Goal: Task Accomplishment & Management: Complete application form

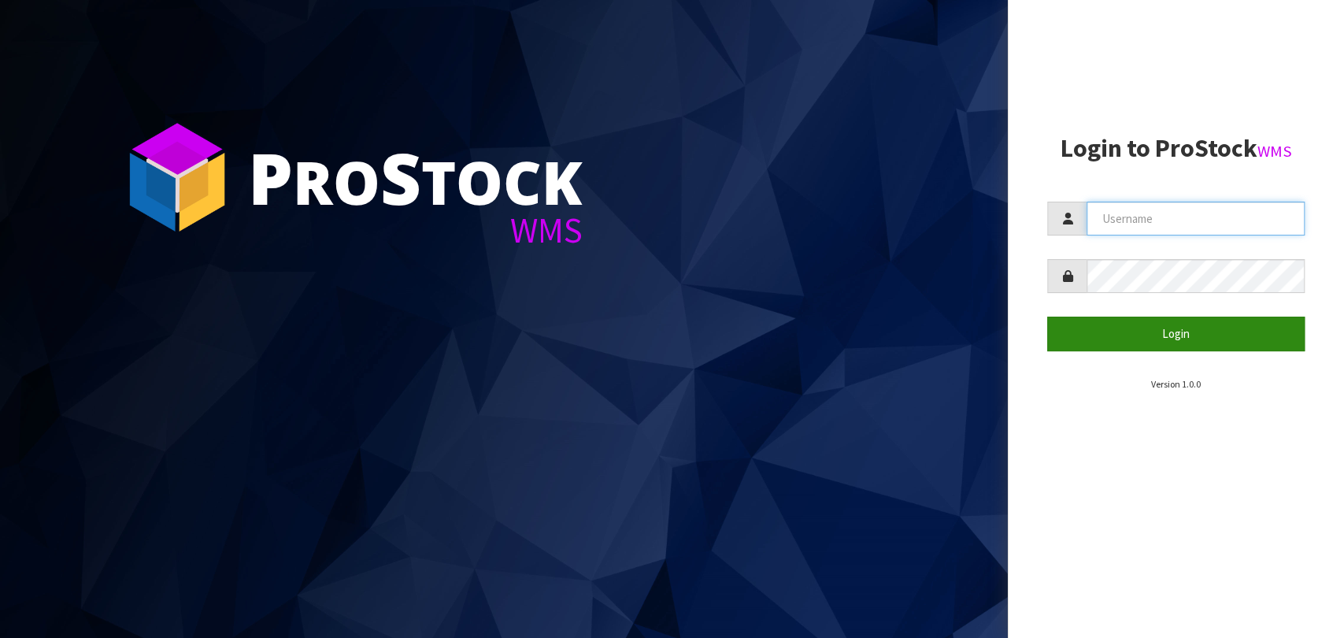
type input "STATIONONE"
click at [1205, 343] on button "Login" at bounding box center [1175, 334] width 257 height 34
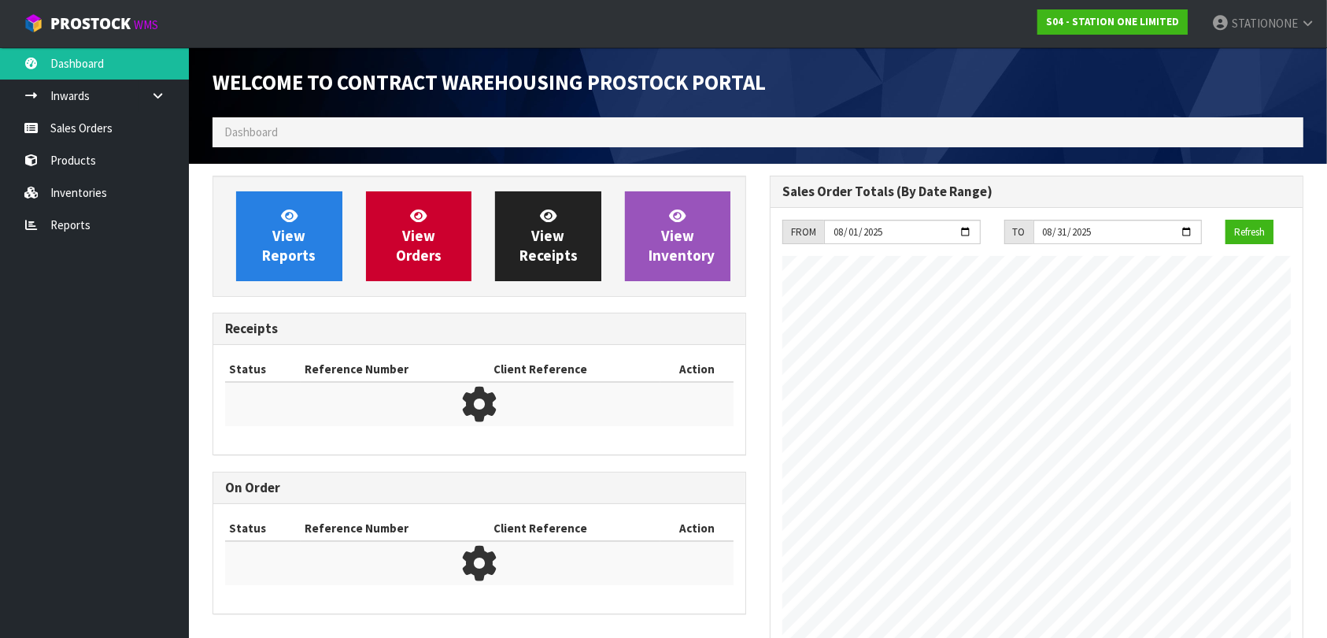
scroll to position [642, 557]
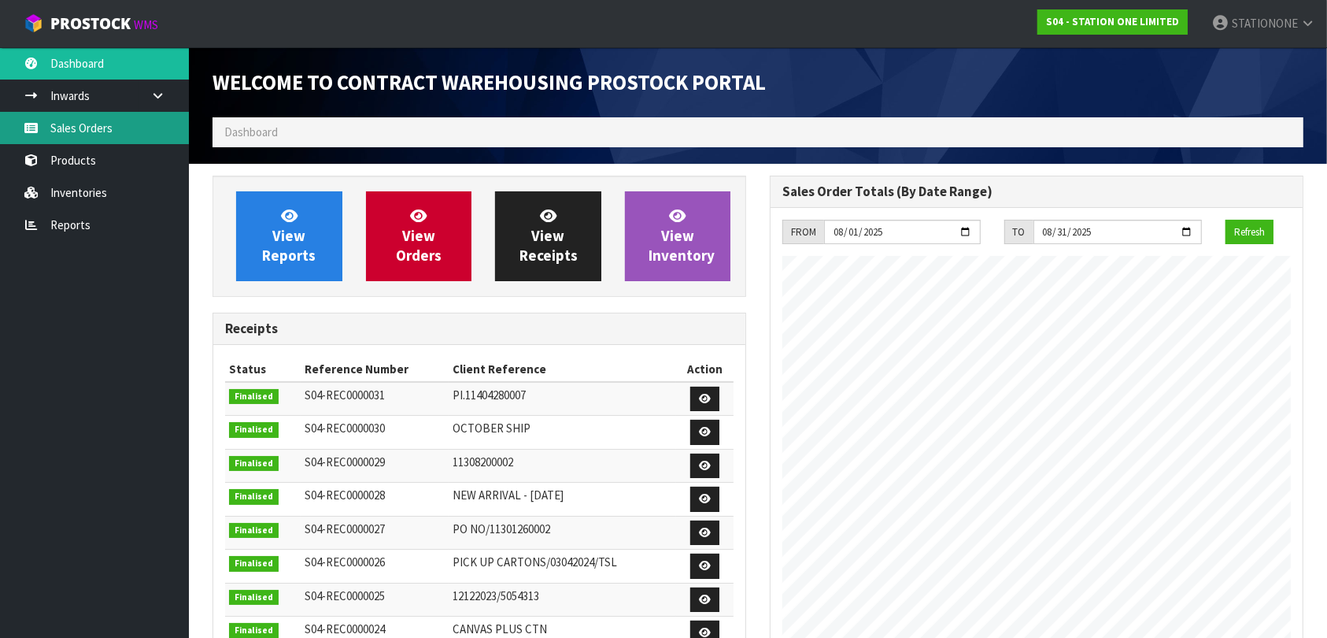
click at [83, 137] on link "Sales Orders" at bounding box center [94, 128] width 189 height 32
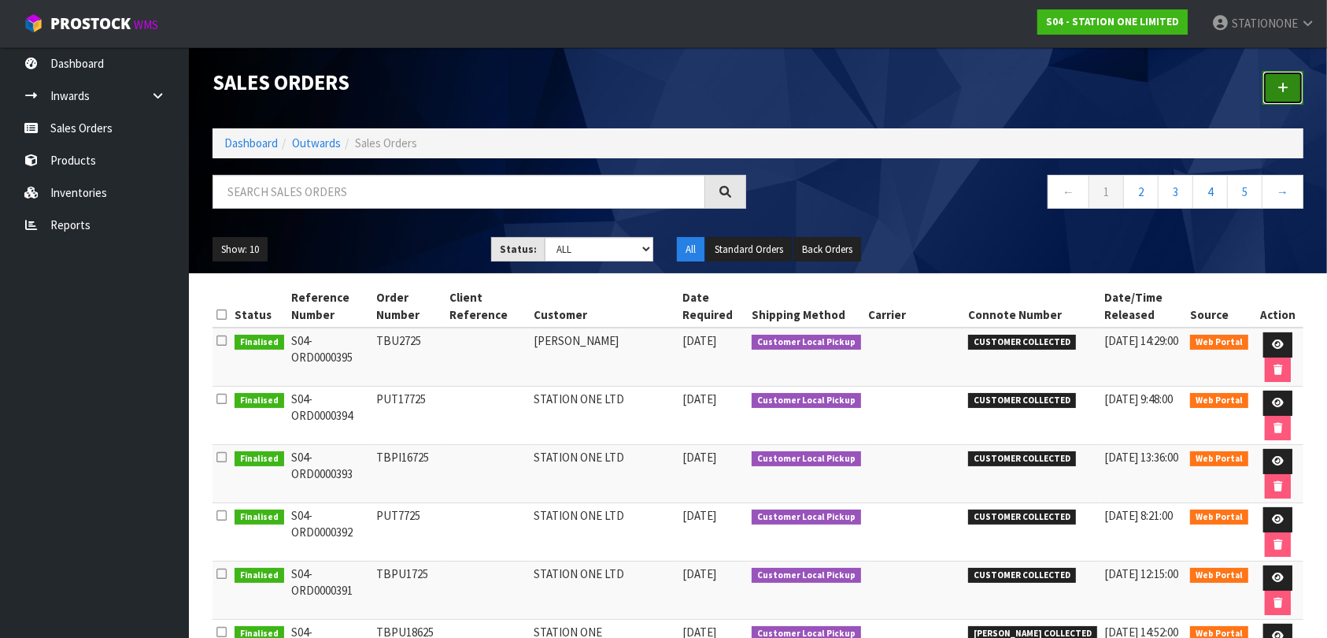
click at [1267, 92] on link at bounding box center [1283, 88] width 41 height 34
click at [1286, 87] on icon at bounding box center [1283, 88] width 11 height 12
click at [1286, 91] on icon at bounding box center [1283, 88] width 11 height 12
click at [1279, 85] on icon at bounding box center [1283, 88] width 11 height 12
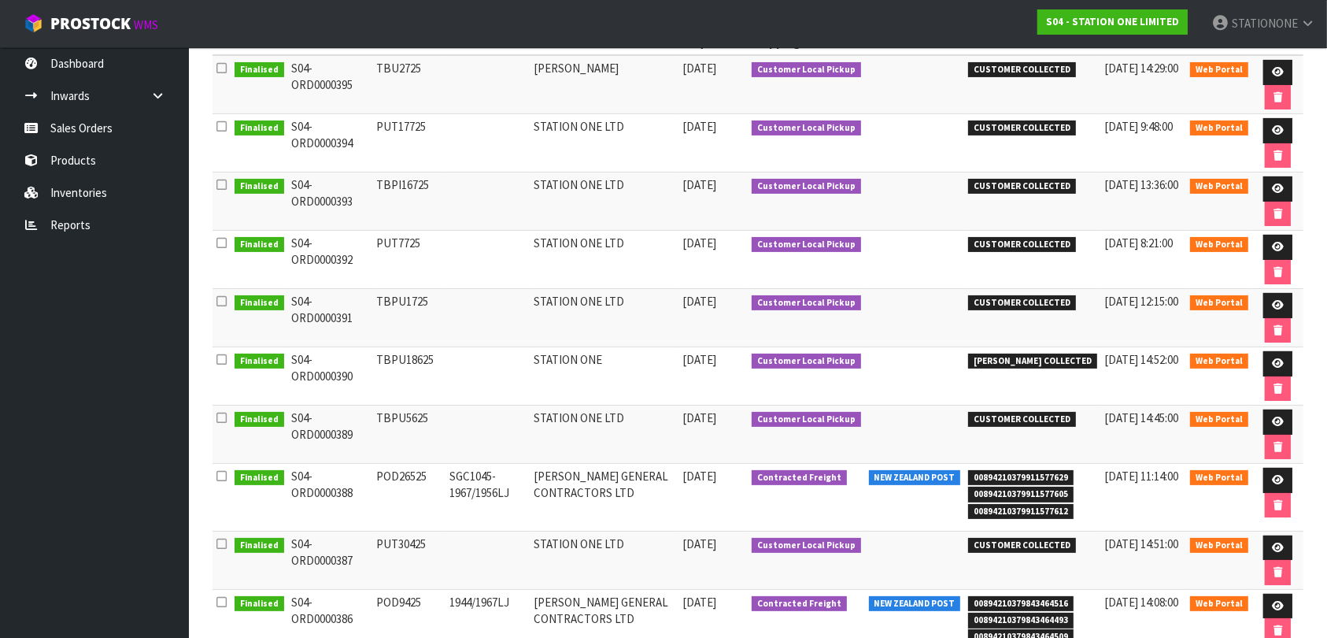
scroll to position [279, 0]
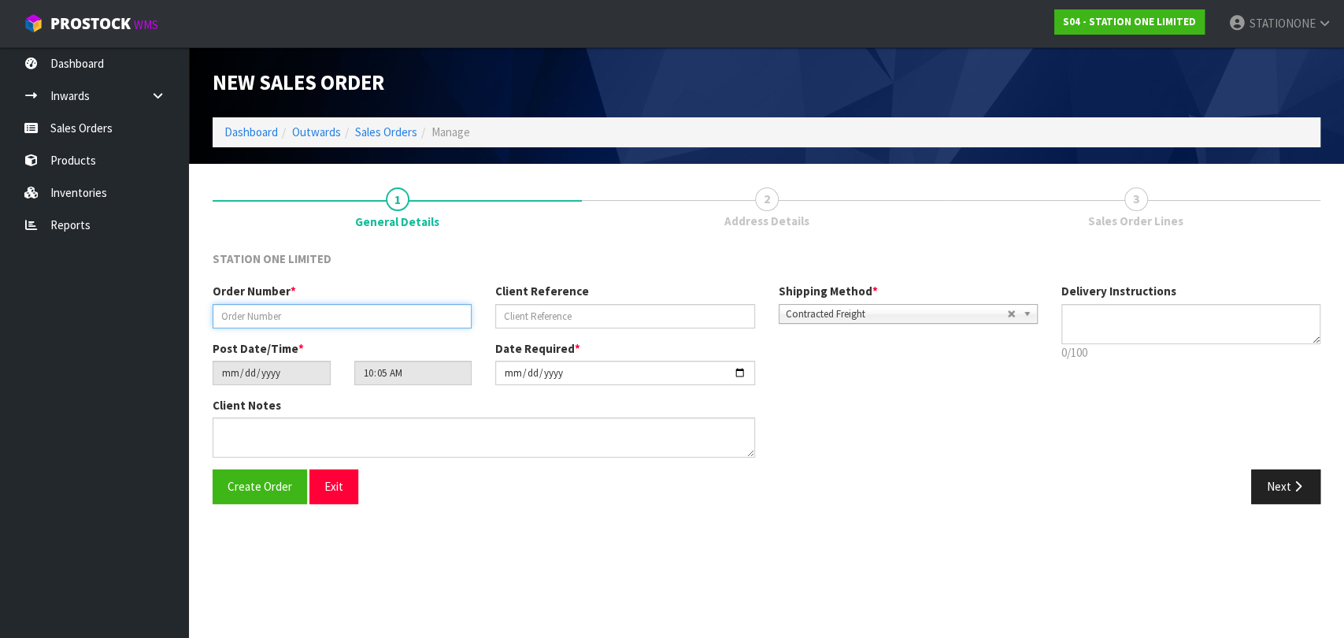
click at [309, 315] on input "text" at bounding box center [342, 316] width 259 height 24
type input "PUT14825"
click at [346, 437] on textarea at bounding box center [484, 437] width 542 height 40
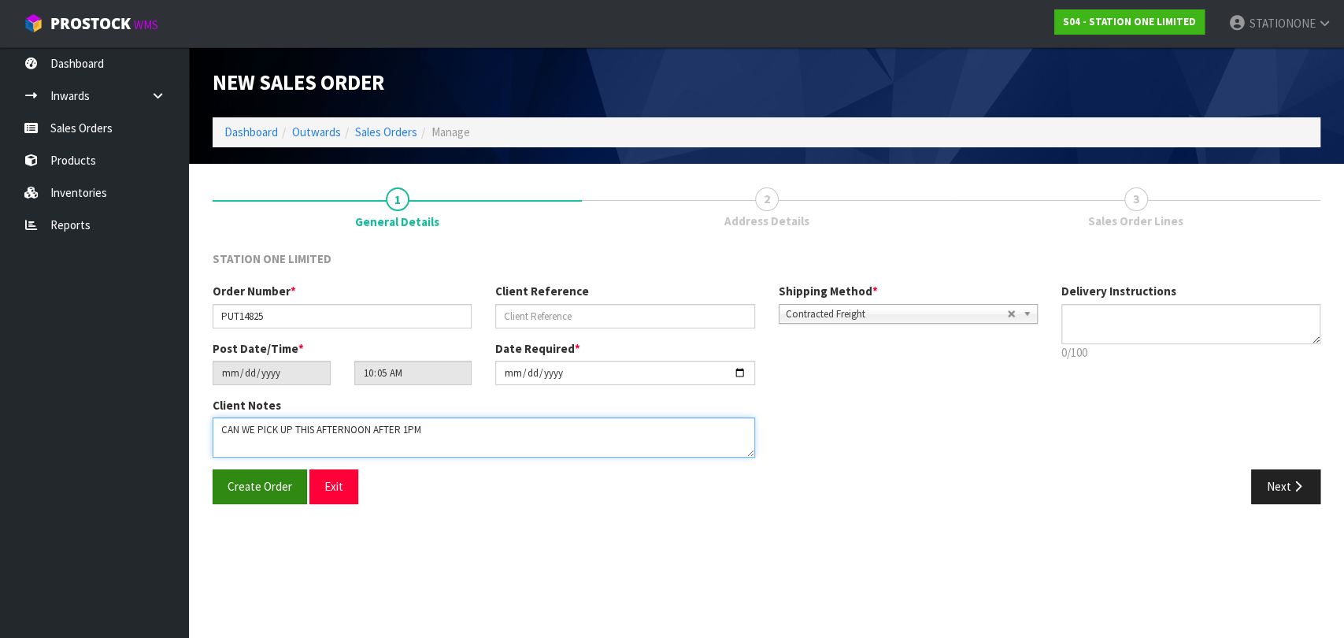
type textarea "CAN WE PICK UP THIS AFTERNOON AFTER 1PM"
drag, startPoint x: 276, startPoint y: 488, endPoint x: 999, endPoint y: 412, distance: 726.8
click at [997, 412] on div "STATION ONE LIMITED Order Number * PUT14825 Client Reference Shipping Method * …" at bounding box center [767, 382] width 1108 height 265
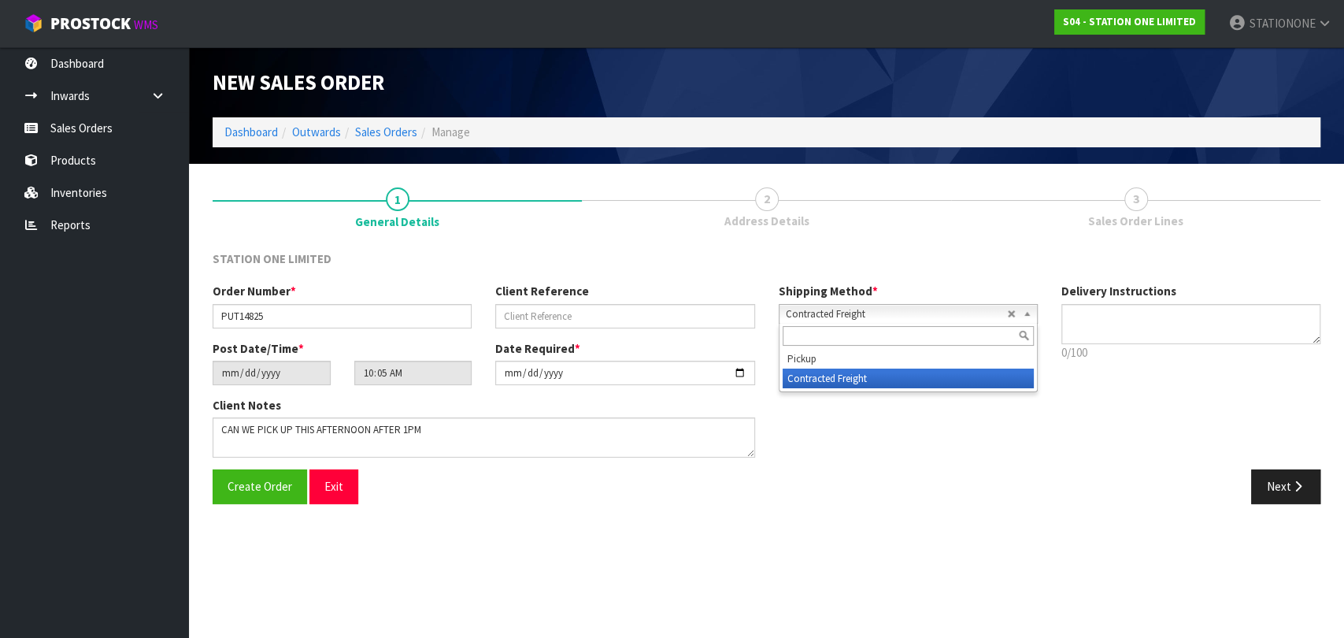
click at [976, 314] on span "Contracted Freight" at bounding box center [896, 314] width 221 height 19
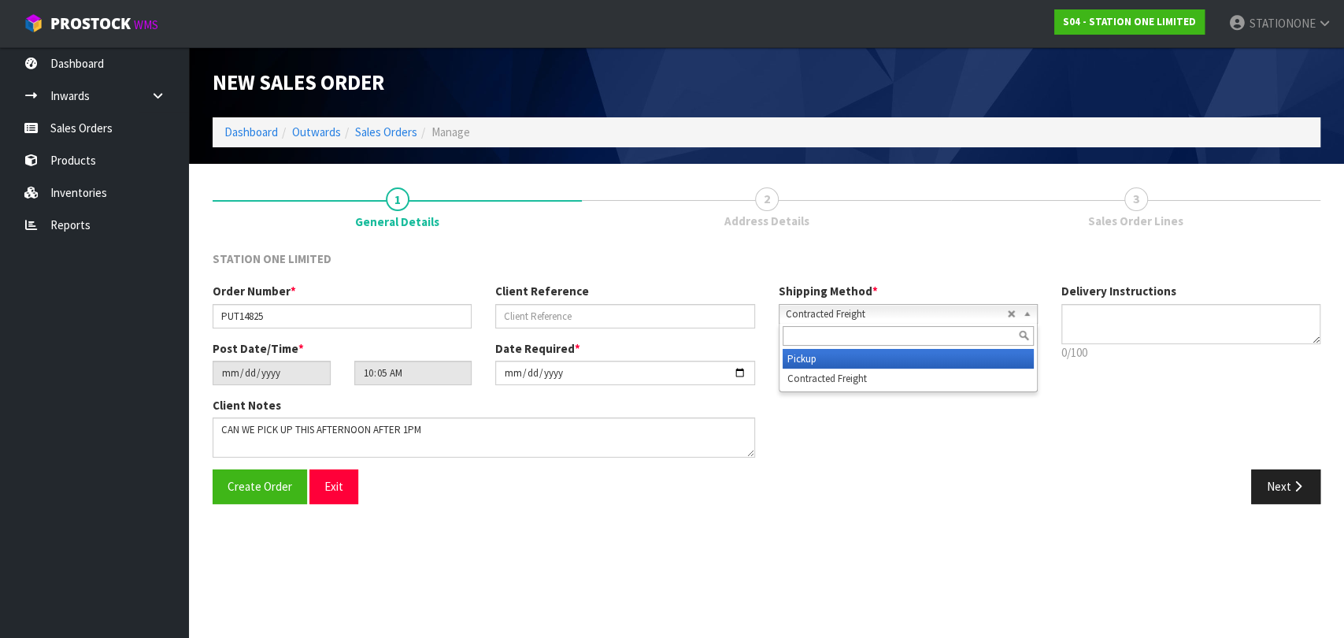
click at [864, 359] on li "Pickup" at bounding box center [908, 359] width 251 height 20
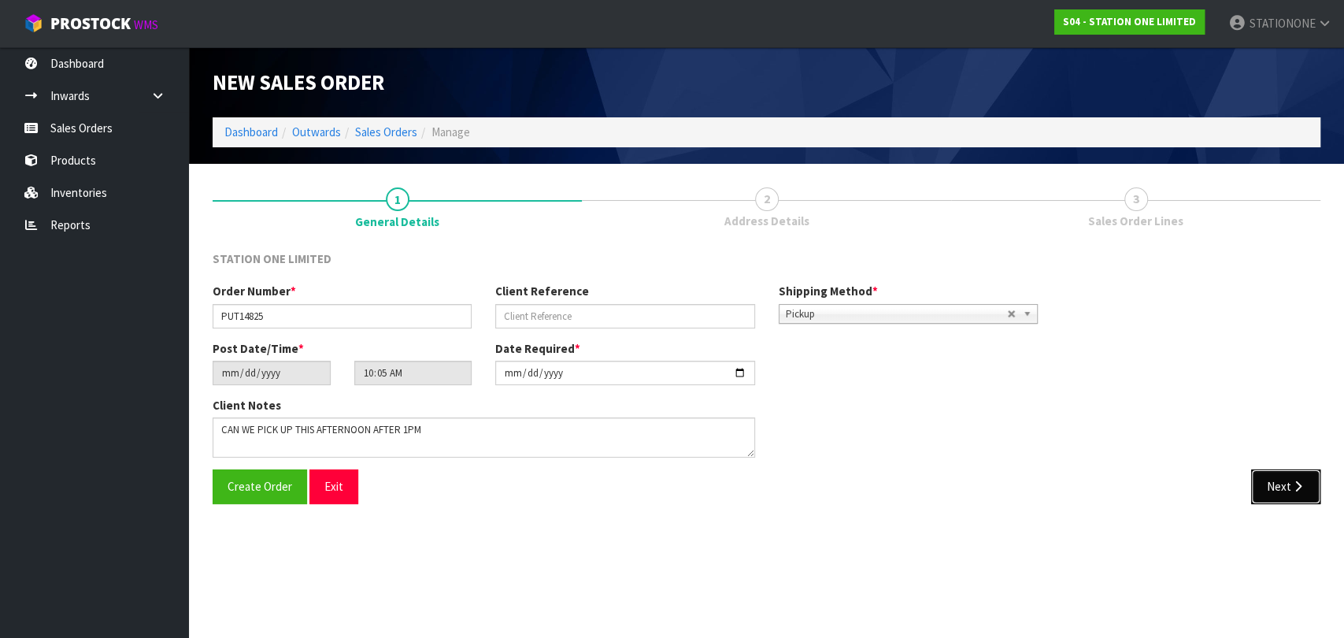
click at [1264, 482] on button "Next" at bounding box center [1285, 486] width 69 height 34
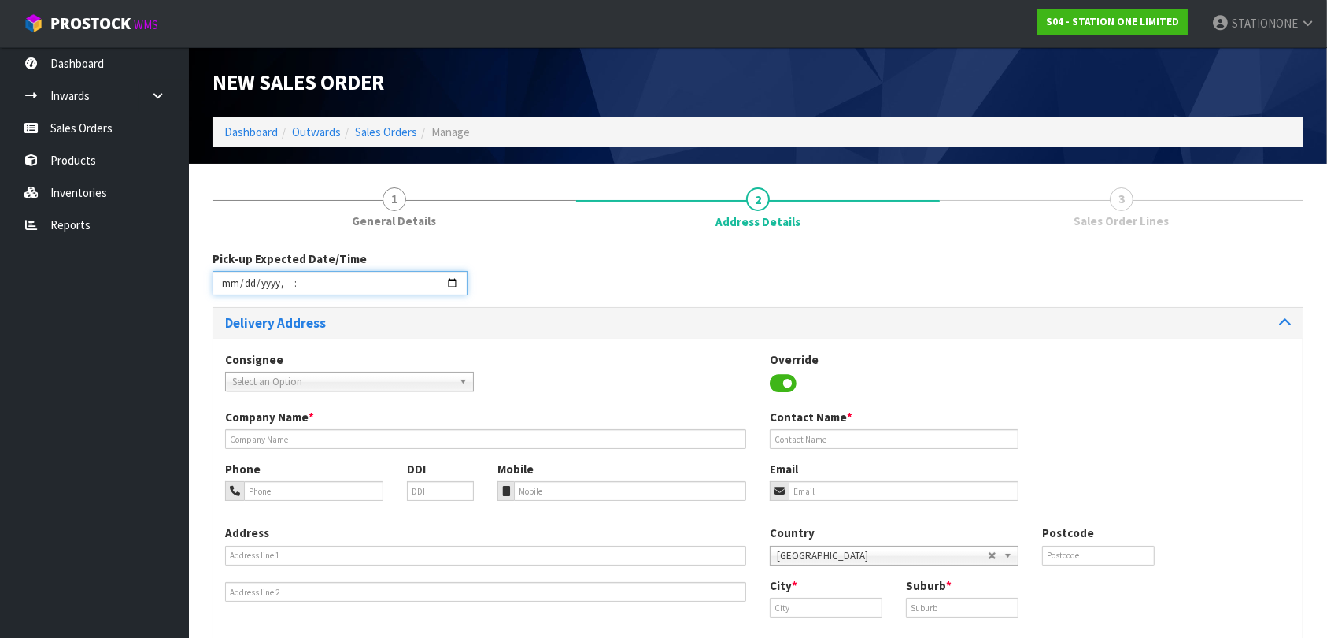
click at [250, 275] on input "datetime-local" at bounding box center [340, 283] width 255 height 24
type input "[DATE]T13:00"
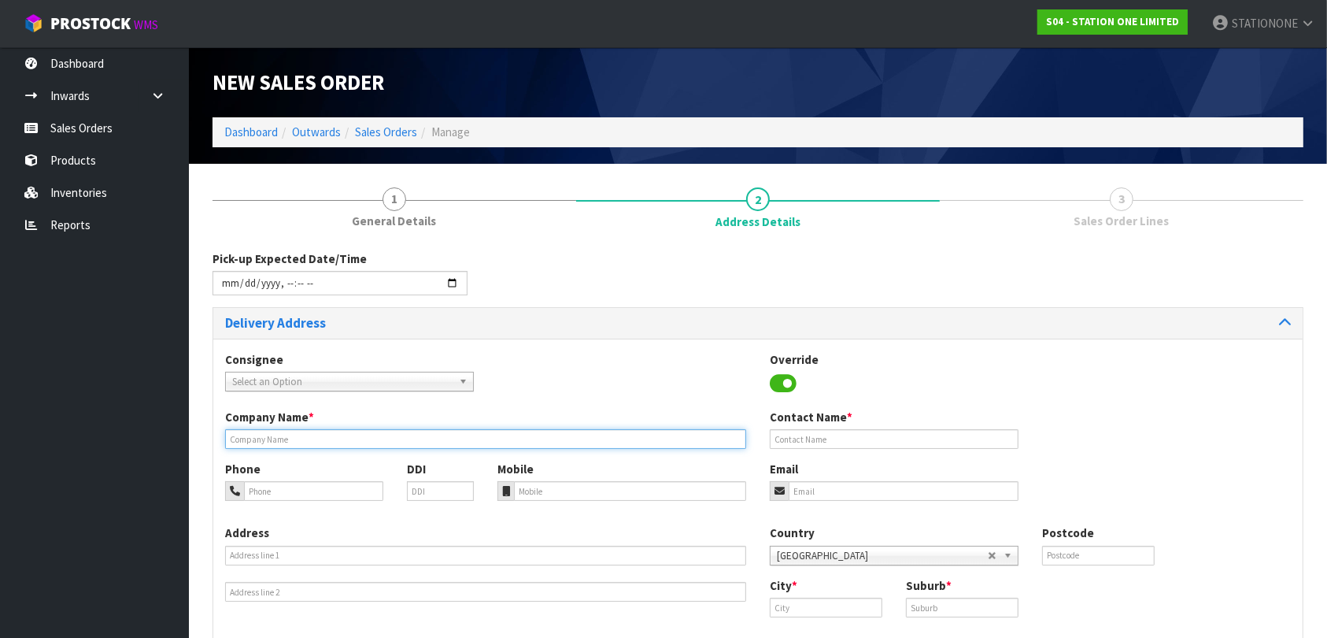
click at [417, 432] on input "text" at bounding box center [485, 439] width 521 height 20
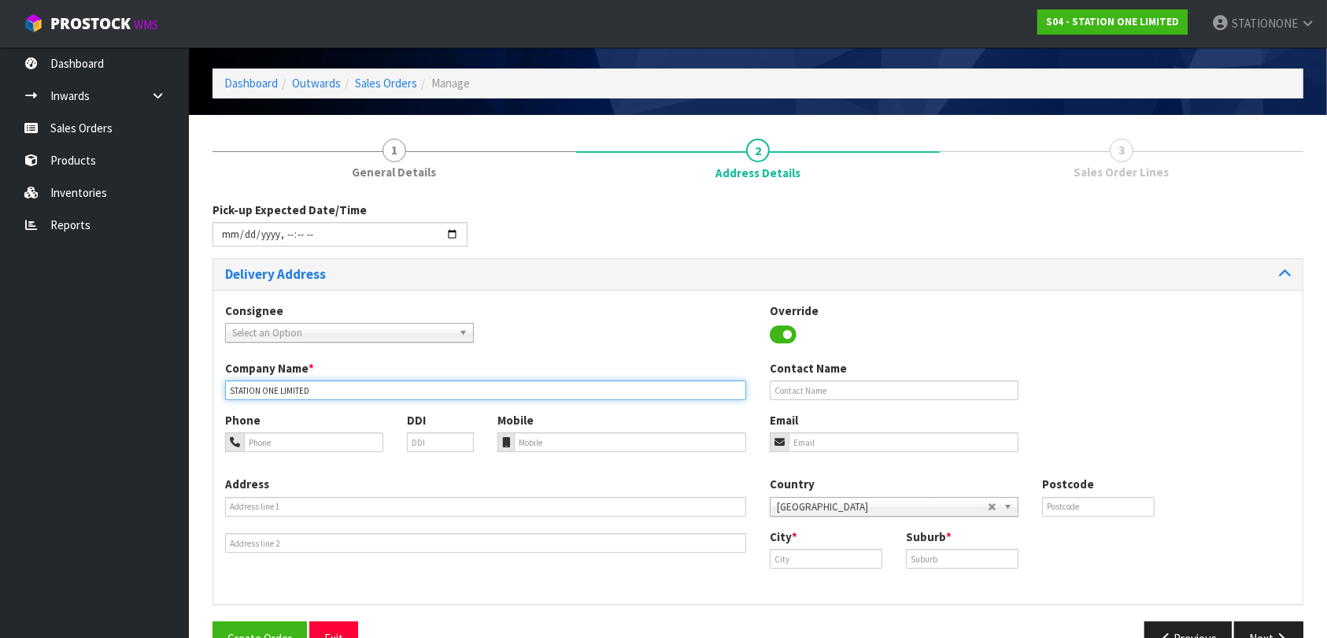
scroll to position [89, 0]
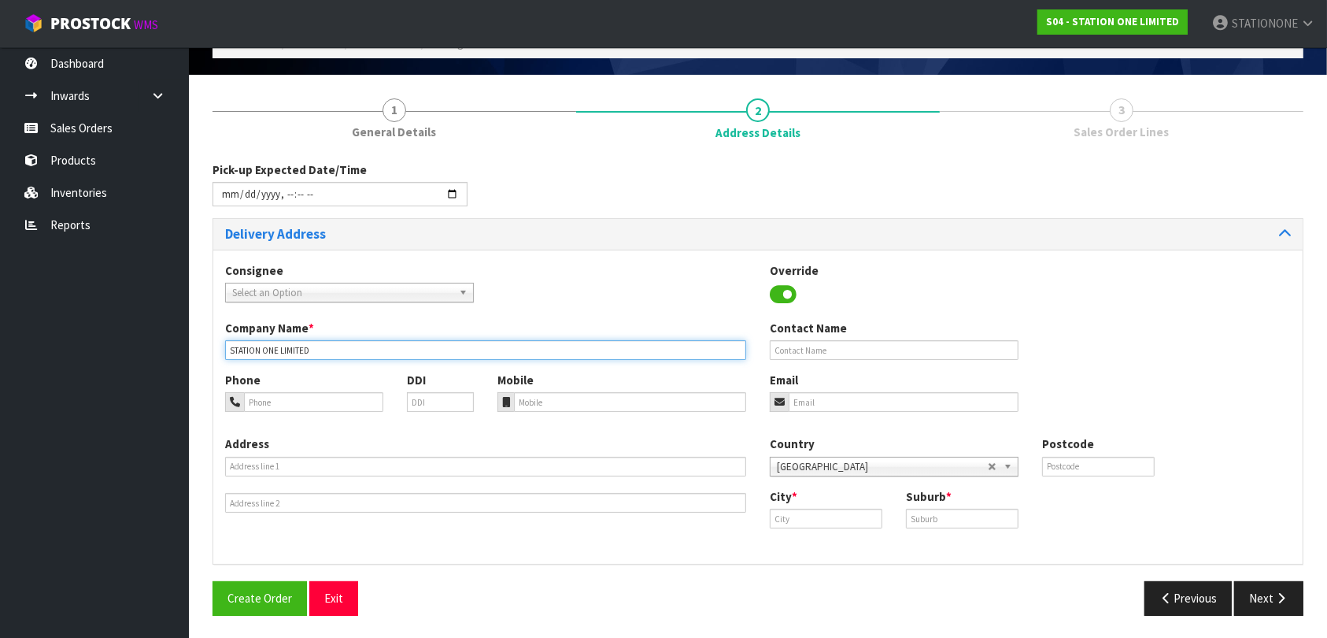
type input "STATION ONE LIMITED"
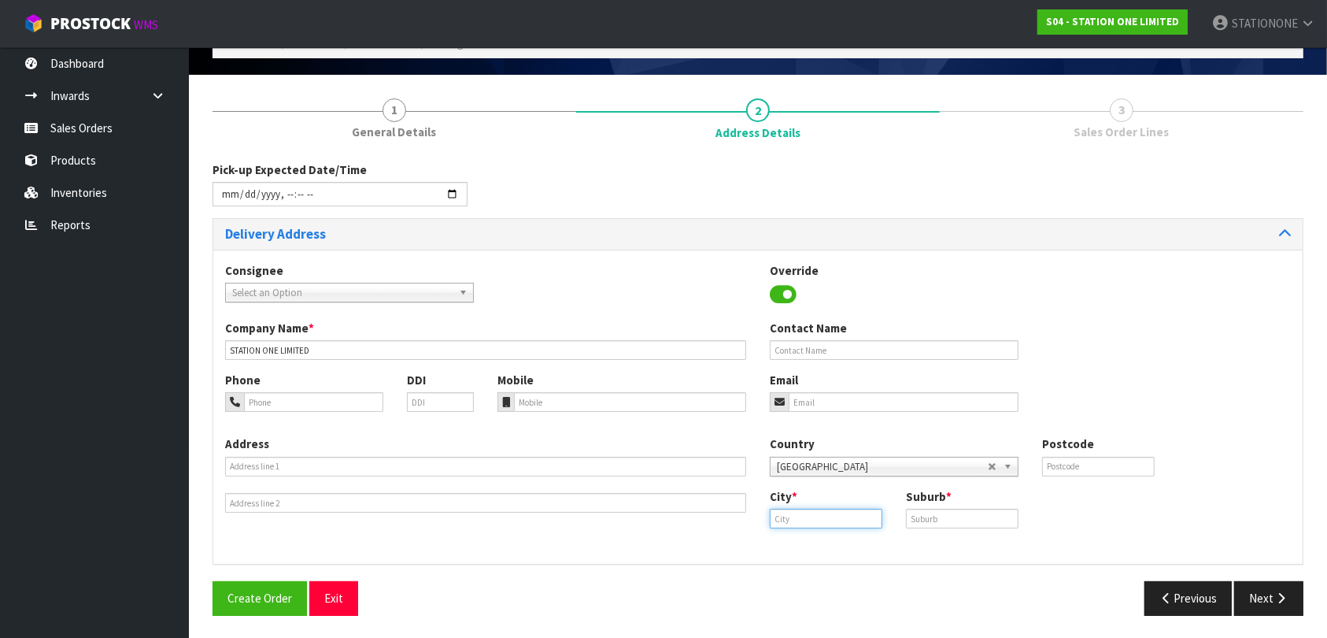
click at [809, 513] on input "text" at bounding box center [826, 519] width 113 height 20
type input "[GEOGRAPHIC_DATA]"
click at [917, 514] on input "text" at bounding box center [962, 519] width 113 height 20
type input "[GEOGRAPHIC_DATA]"
click at [1266, 596] on button "Next" at bounding box center [1269, 598] width 69 height 34
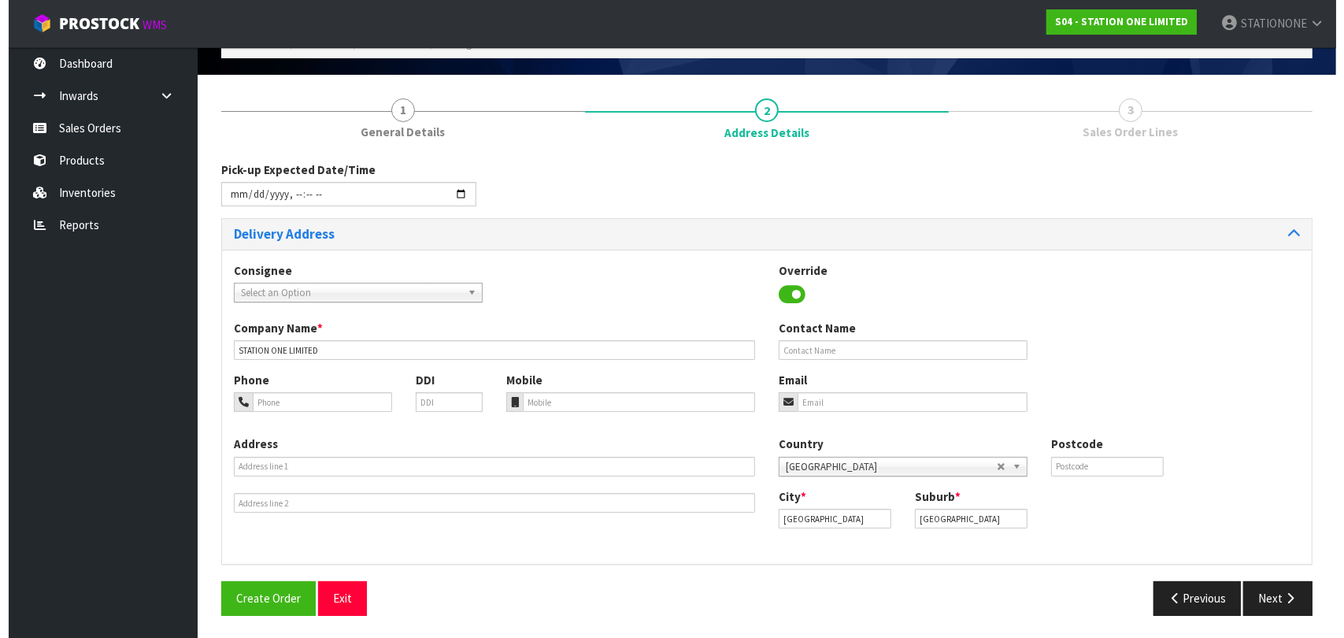
scroll to position [0, 0]
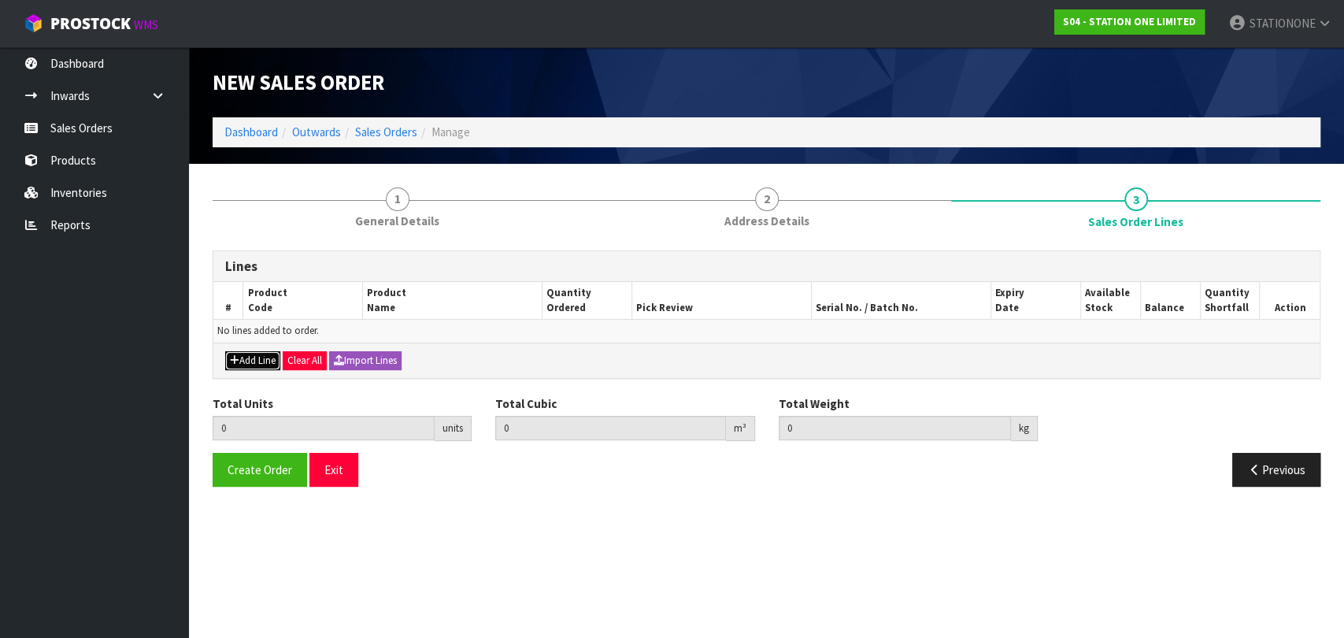
click at [249, 356] on button "Add Line" at bounding box center [252, 360] width 55 height 19
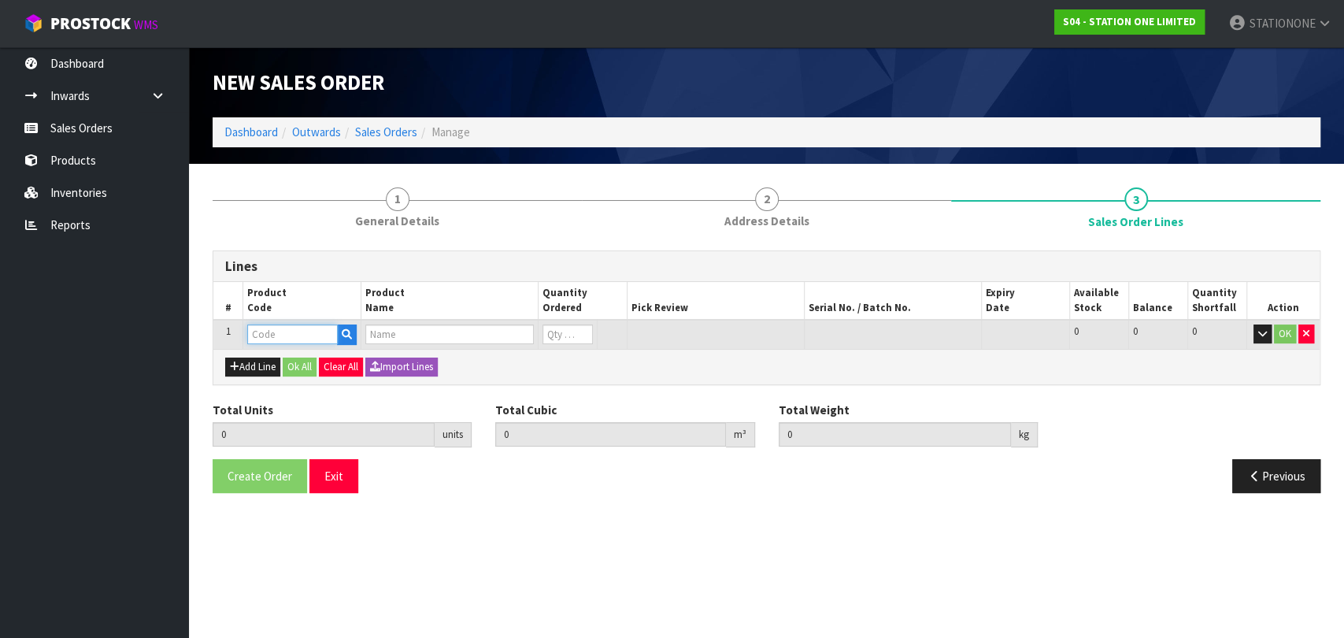
click at [280, 331] on input "text" at bounding box center [292, 334] width 91 height 20
type input "TG295NK"
click at [298, 357] on strong "TG295NK" at bounding box center [289, 361] width 50 height 15
type input "TG295NK"
type input "0.000000"
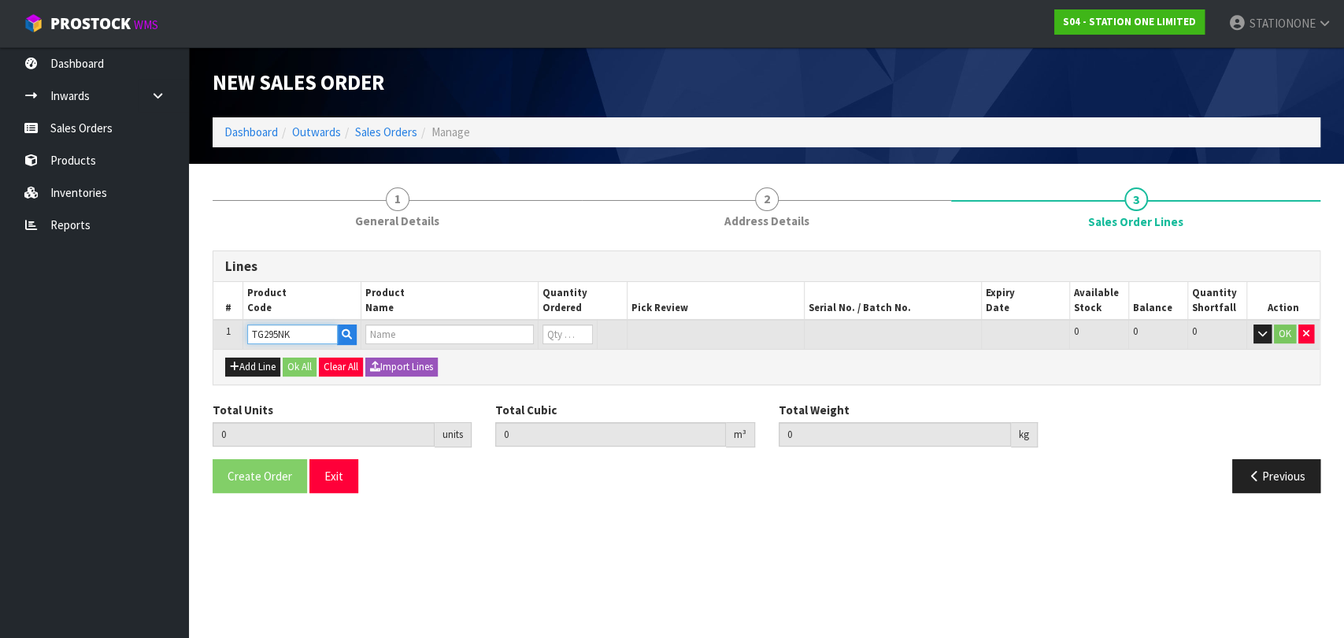
type input "0.000"
type input "CABLE TIES TSL-300-I-MT"
type input "0"
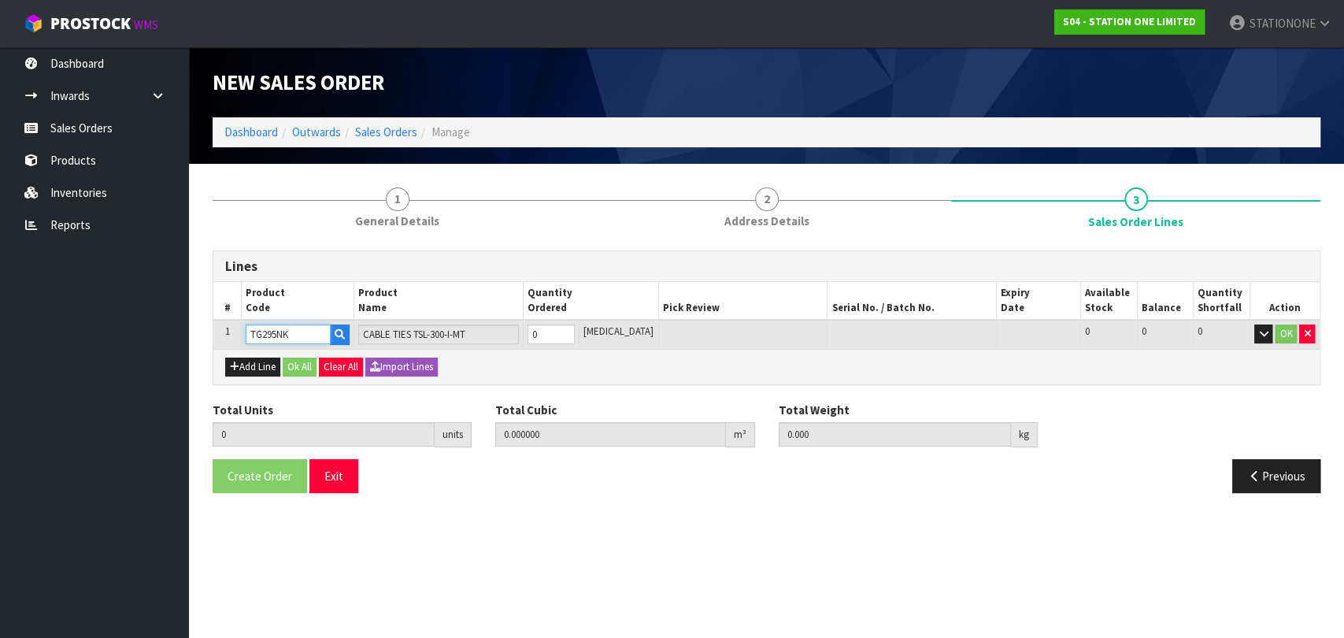
click at [306, 339] on input "TG295NK" at bounding box center [288, 334] width 85 height 20
type input "TG295NK-"
type input "0"
click at [315, 362] on link "TG295NK- S" at bounding box center [310, 360] width 124 height 21
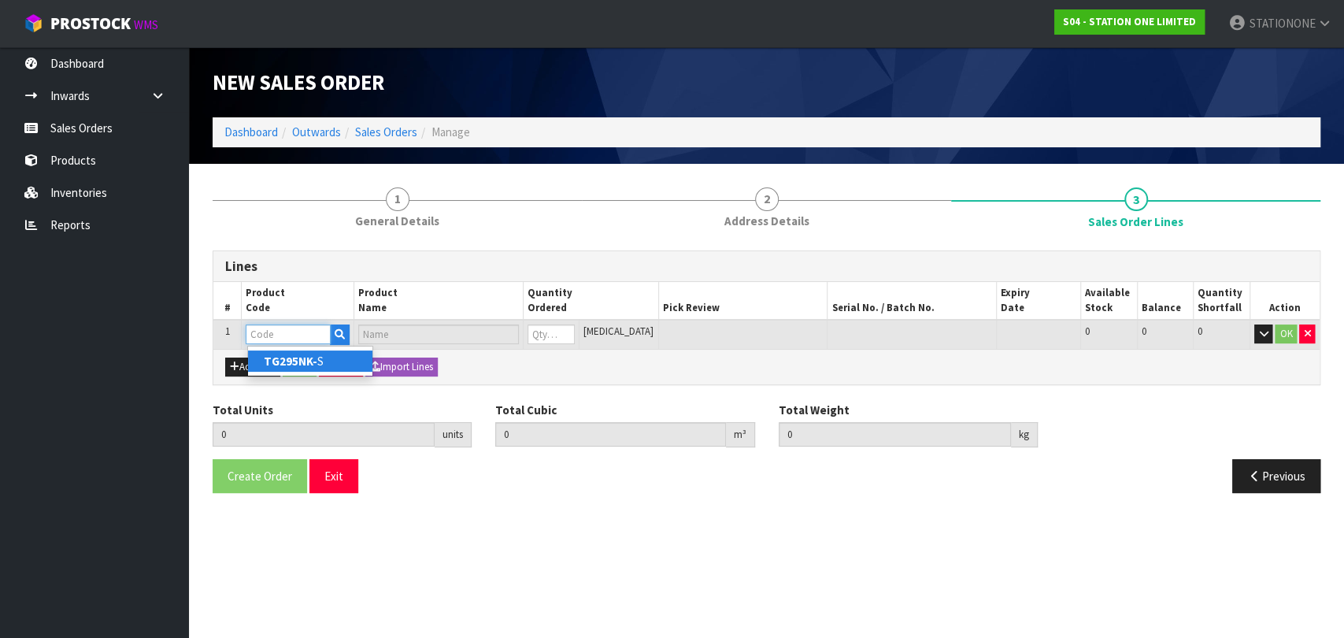
type input "TG295NK-S"
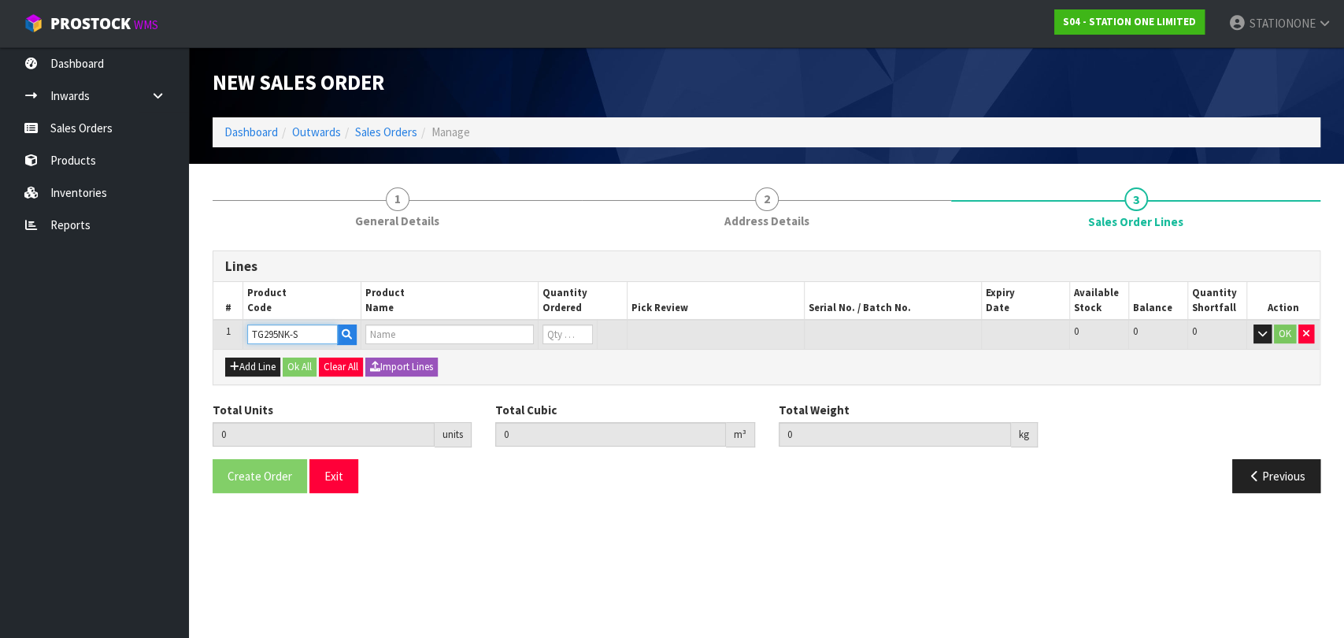
type input "0.000000"
type input "0.000"
type input "CABLE TIES TSL-300-I-MT-S"
type input "0"
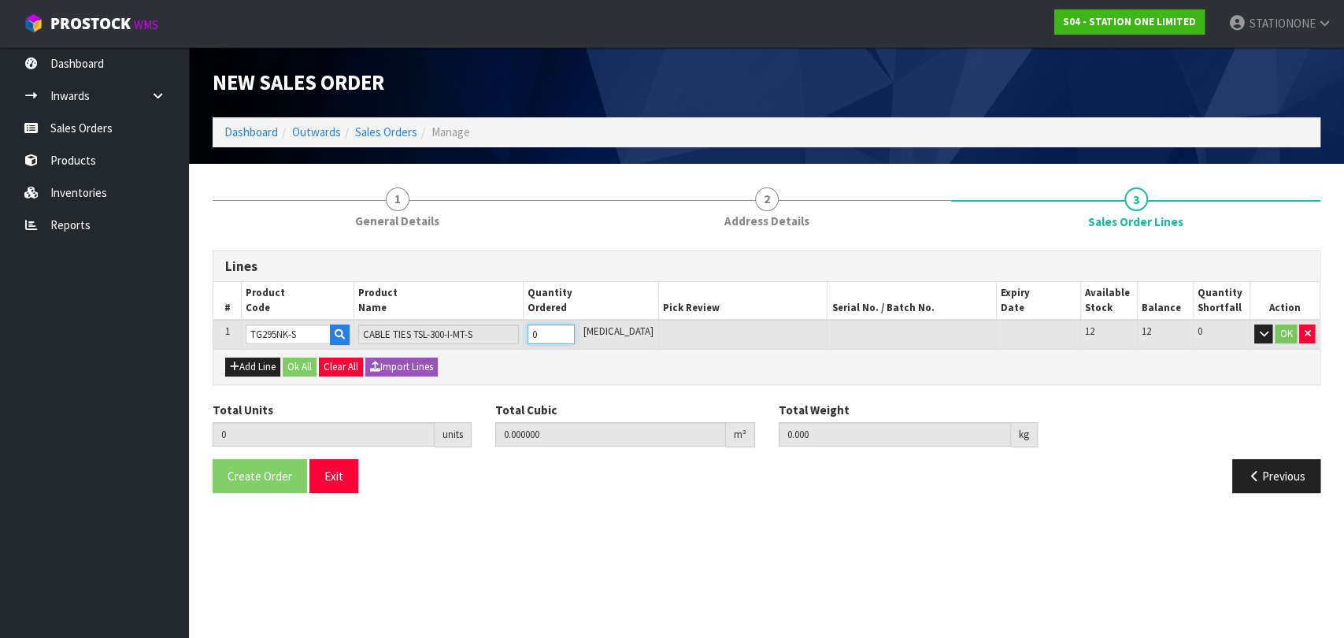
click at [561, 331] on input "0" at bounding box center [552, 334] width 48 height 20
drag, startPoint x: 565, startPoint y: 332, endPoint x: 546, endPoint y: 332, distance: 18.9
click at [546, 332] on input "0" at bounding box center [552, 334] width 48 height 20
type input "6"
type input "0.39102"
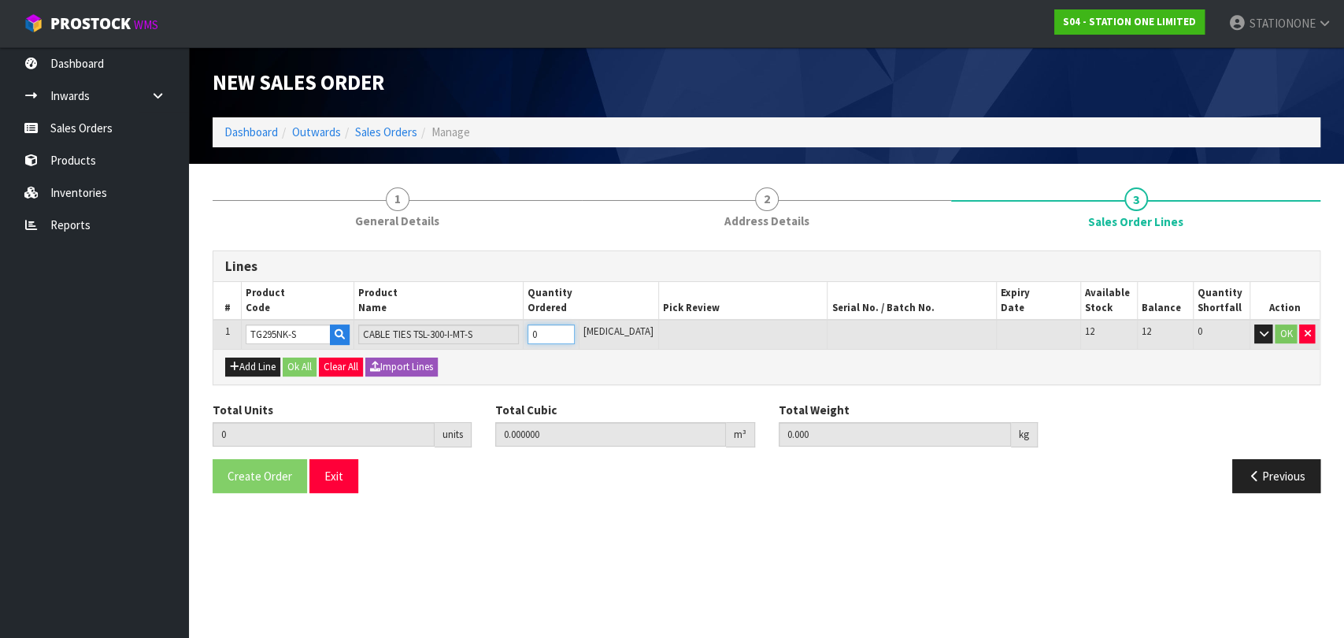
type input "123.6"
type input "6"
click at [266, 372] on button "Add Line" at bounding box center [252, 366] width 55 height 19
type input "0"
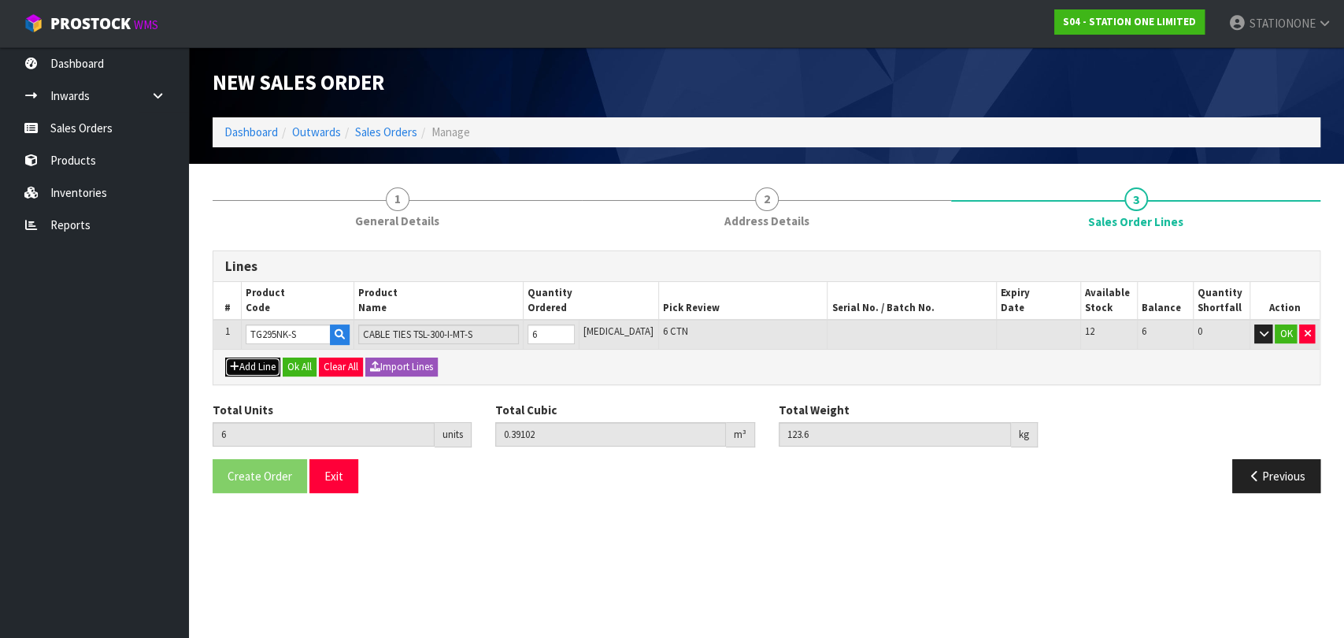
type input "0"
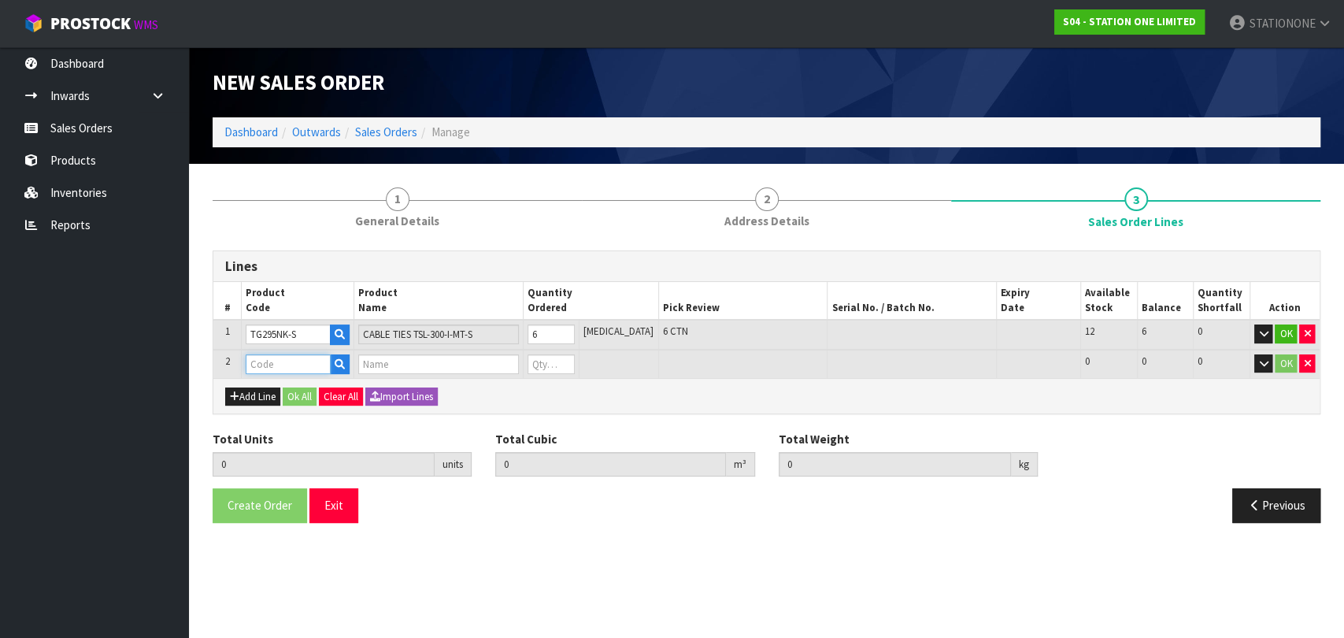
click at [270, 368] on input "text" at bounding box center [288, 364] width 85 height 20
type input "TG550UV"
click at [286, 385] on strong "TG550UV" at bounding box center [288, 390] width 49 height 15
type input "TG550UV"
type input "6"
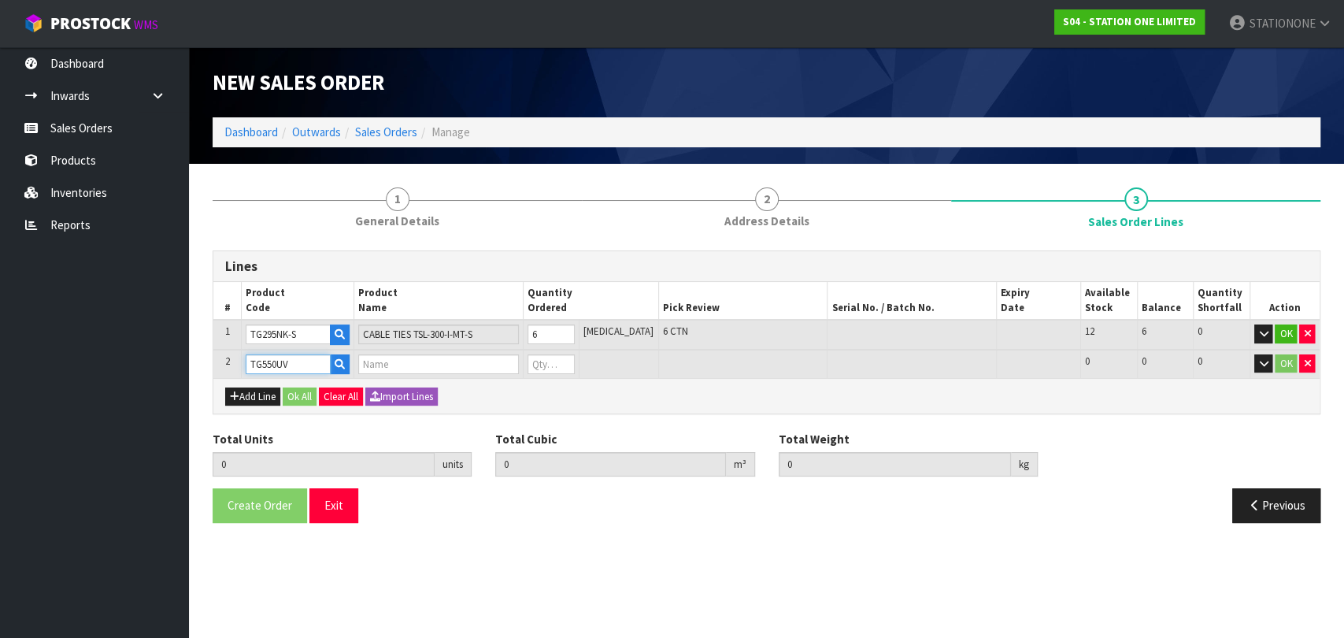
type input "0.39102"
type input "123.6"
type input "CABLE TIES TSL-540-LHD-YB"
type input "0"
click at [551, 364] on input "0" at bounding box center [552, 364] width 48 height 20
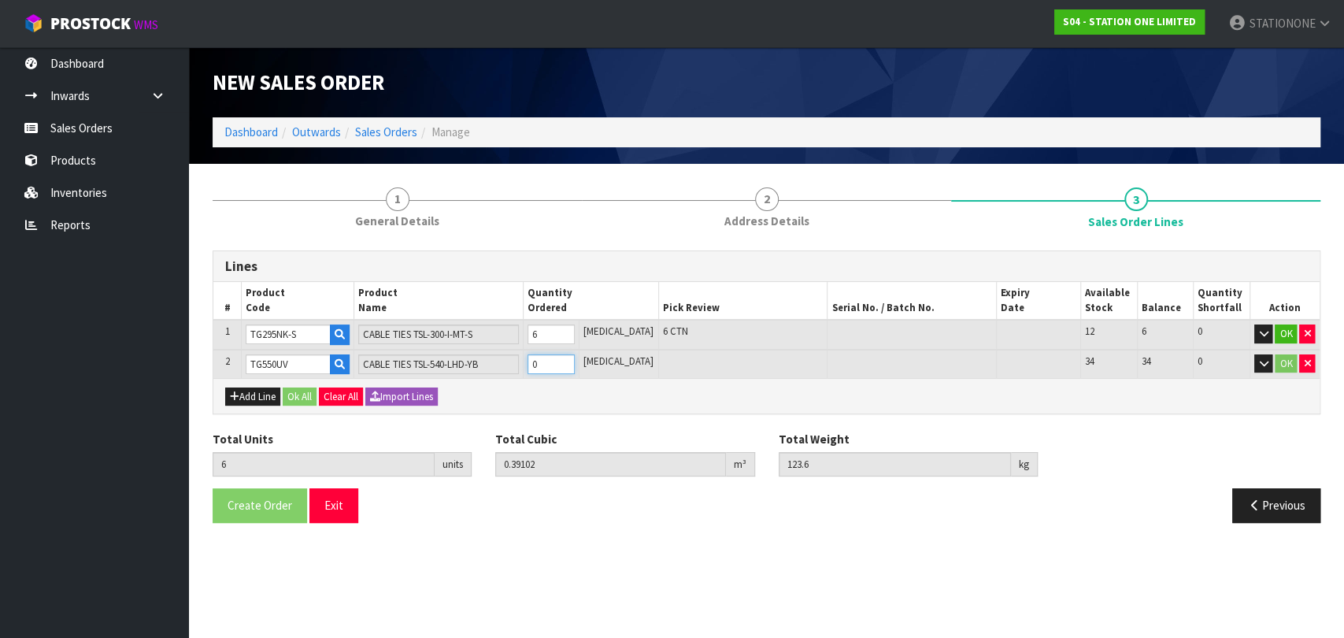
click at [551, 364] on input "0" at bounding box center [552, 364] width 48 height 20
type input "0"
type input "10"
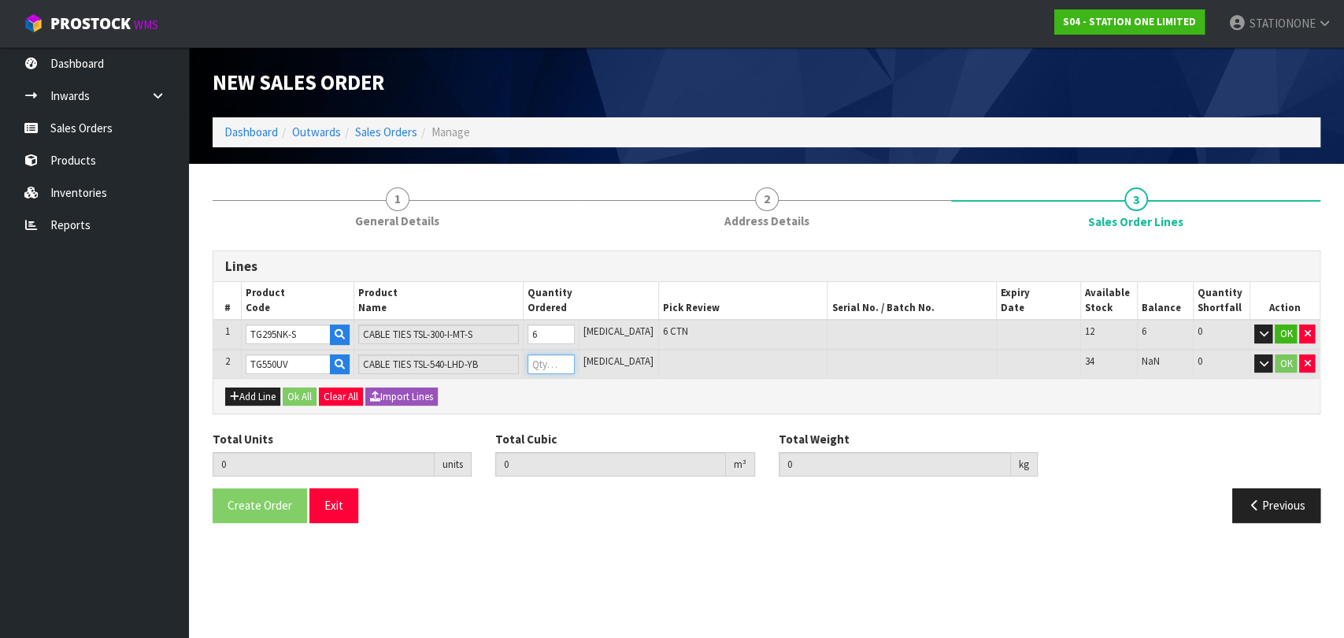
type input "0.73374"
type input "241.4"
type input "4"
click at [1282, 331] on button "OK" at bounding box center [1286, 333] width 22 height 19
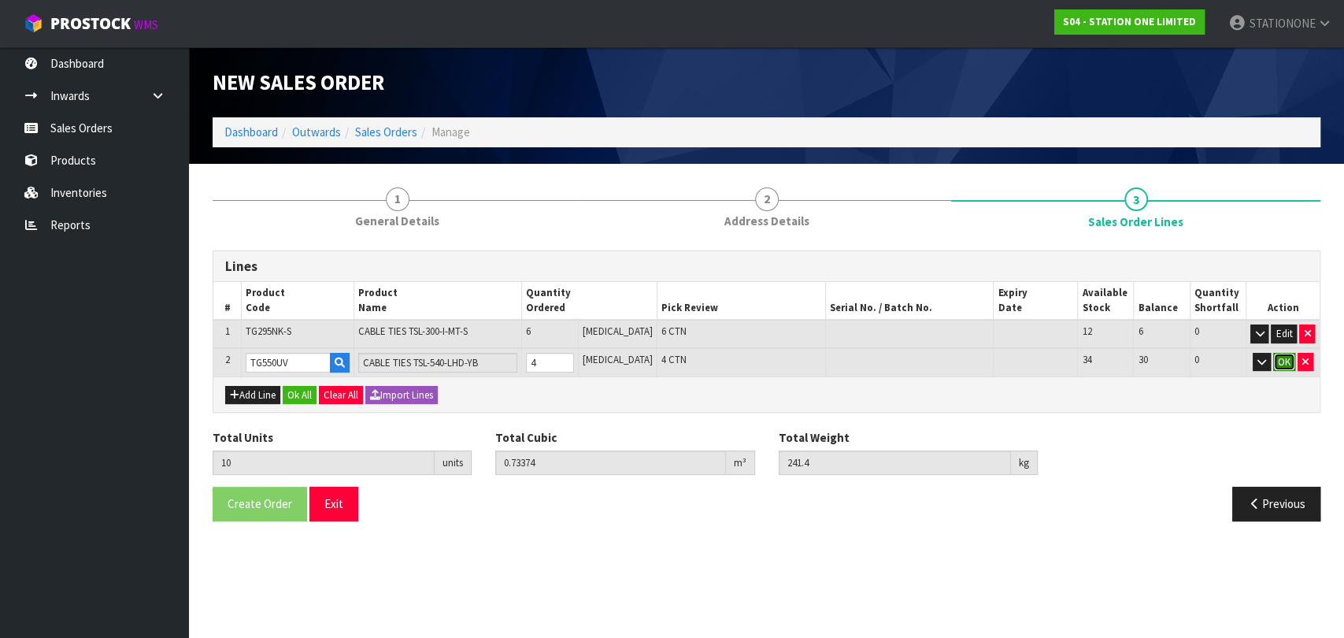
click at [1285, 357] on button "OK" at bounding box center [1284, 362] width 22 height 19
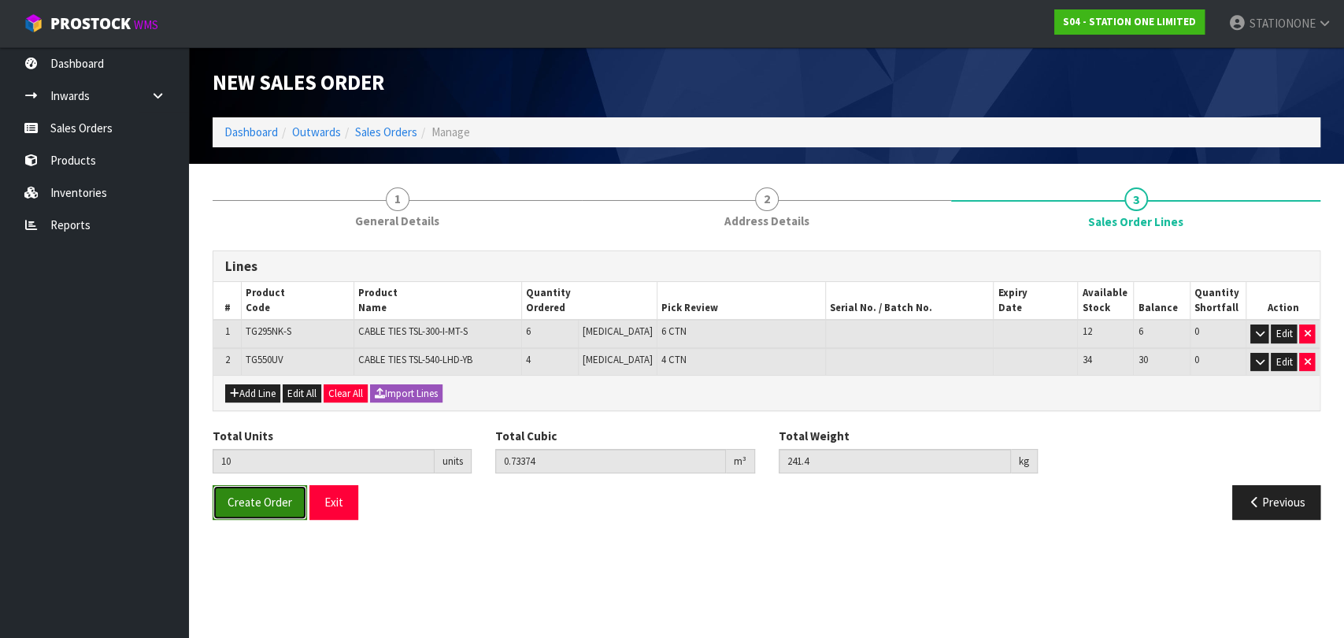
click at [261, 502] on span "Create Order" at bounding box center [260, 501] width 65 height 15
